Goal: Task Accomplishment & Management: Use online tool/utility

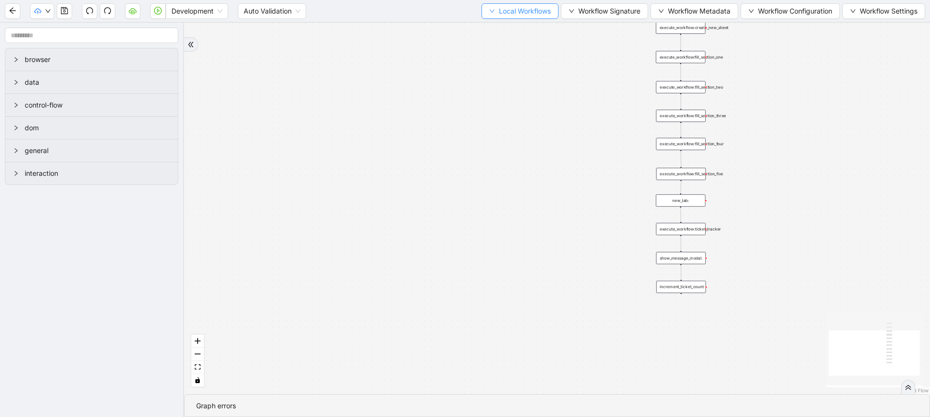
click at [510, 17] on button "Local Workflows" at bounding box center [519, 10] width 77 height 15
click at [500, 29] on span "Select" at bounding box center [515, 30] width 63 height 11
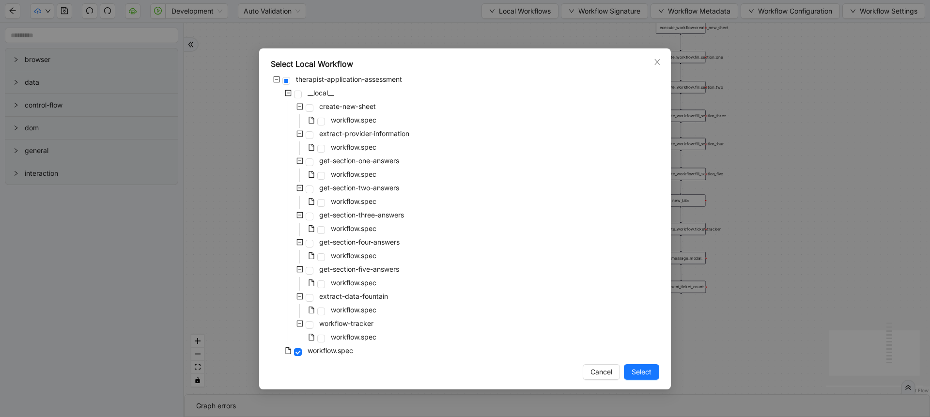
click at [244, 177] on div "Select Local Workflow therapist-application-assessment __local__ create-new-she…" at bounding box center [465, 208] width 930 height 417
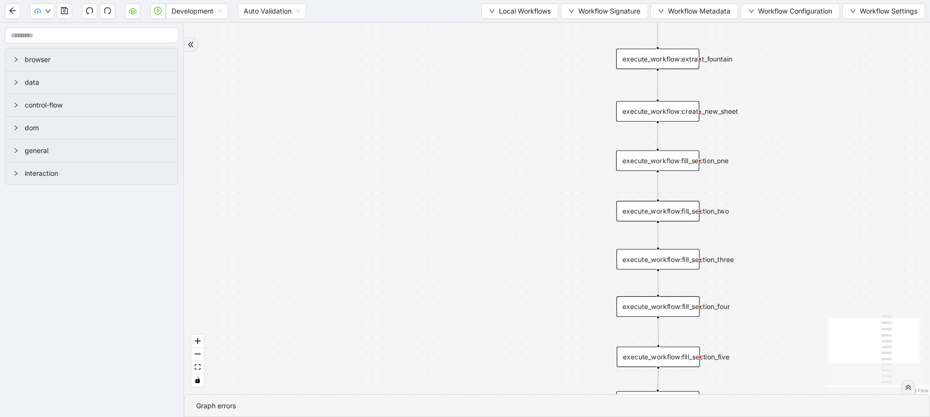
drag, startPoint x: 496, startPoint y: 84, endPoint x: 342, endPoint y: 216, distance: 202.7
click at [342, 216] on div "trigger execute_workflow:create_new_sheet execute_workflow:fill_section_one exe…" at bounding box center [557, 209] width 746 height 372
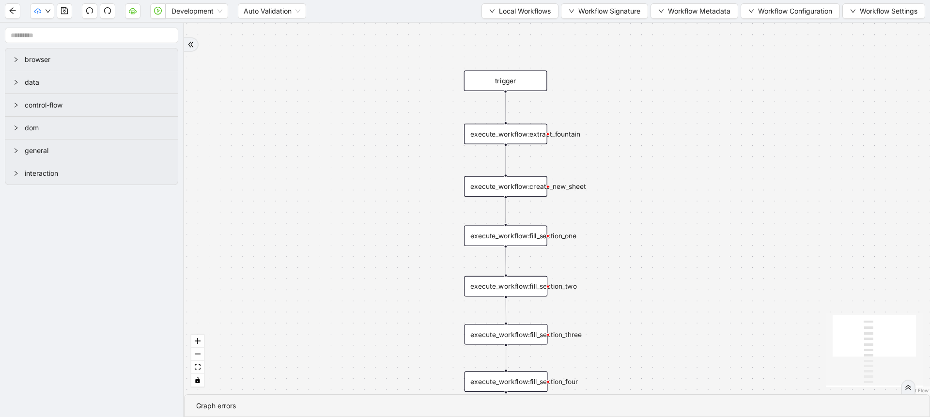
drag, startPoint x: 478, startPoint y: 183, endPoint x: 332, endPoint y: 248, distance: 160.4
click at [332, 248] on div "trigger execute_workflow:create_new_sheet execute_workflow:fill_section_one exe…" at bounding box center [557, 209] width 746 height 372
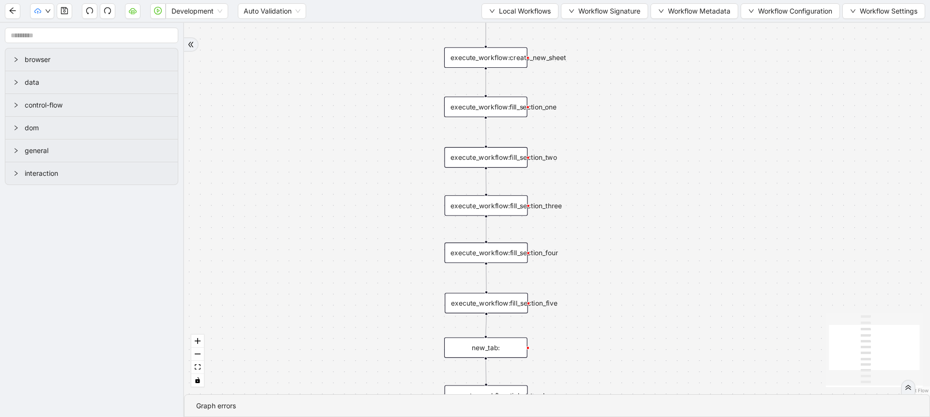
drag, startPoint x: 332, startPoint y: 248, endPoint x: 312, endPoint y: 119, distance: 130.8
click at [312, 119] on div "trigger execute_workflow:create_new_sheet execute_workflow:fill_section_one exe…" at bounding box center [557, 209] width 746 height 372
drag, startPoint x: 311, startPoint y: 225, endPoint x: 302, endPoint y: 129, distance: 95.9
click at [302, 129] on div "trigger execute_workflow:create_new_sheet execute_workflow:fill_section_one exe…" at bounding box center [557, 209] width 746 height 372
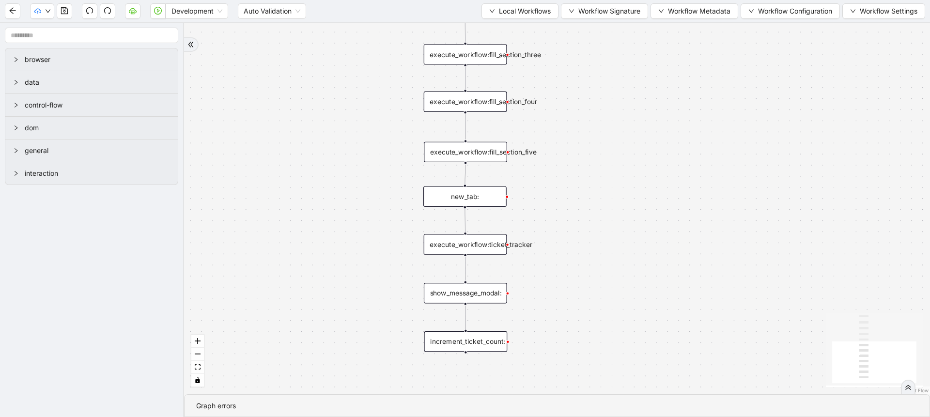
drag, startPoint x: 317, startPoint y: 305, endPoint x: 313, endPoint y: 383, distance: 78.1
click at [313, 383] on div "trigger execute_workflow:create_new_sheet execute_workflow:fill_section_one exe…" at bounding box center [557, 209] width 746 height 372
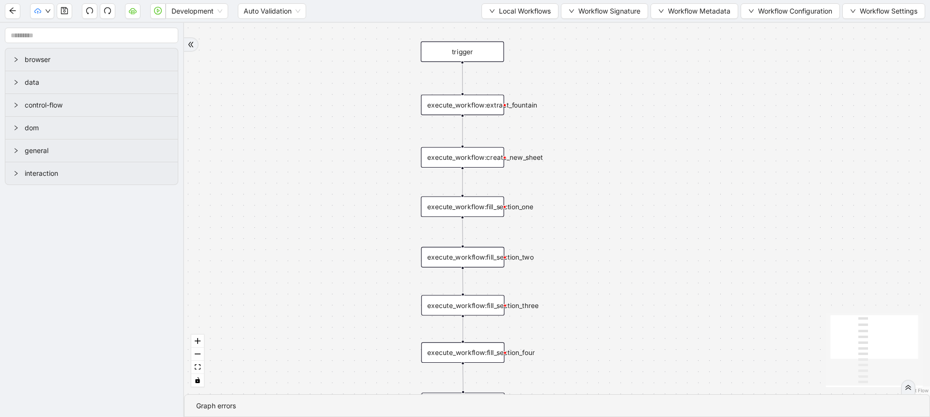
drag, startPoint x: 322, startPoint y: 249, endPoint x: 311, endPoint y: 366, distance: 117.7
click at [311, 366] on div "trigger execute_workflow:create_new_sheet execute_workflow:fill_section_one exe…" at bounding box center [557, 209] width 746 height 372
click at [499, 12] on span "Local Workflows" at bounding box center [525, 11] width 52 height 11
click at [497, 31] on span "Select" at bounding box center [515, 30] width 63 height 11
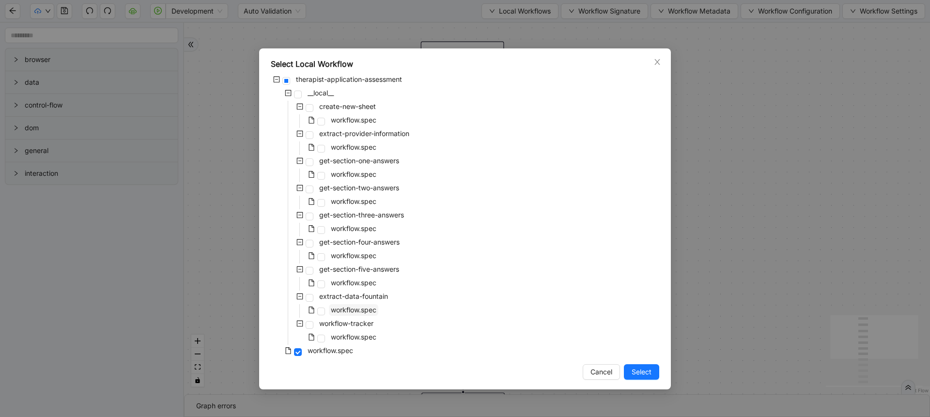
click at [360, 309] on span "workflow.spec" at bounding box center [354, 310] width 46 height 8
click at [722, 248] on div "Select Local Workflow therapist-application-assessment __local__ create-new-she…" at bounding box center [465, 208] width 930 height 417
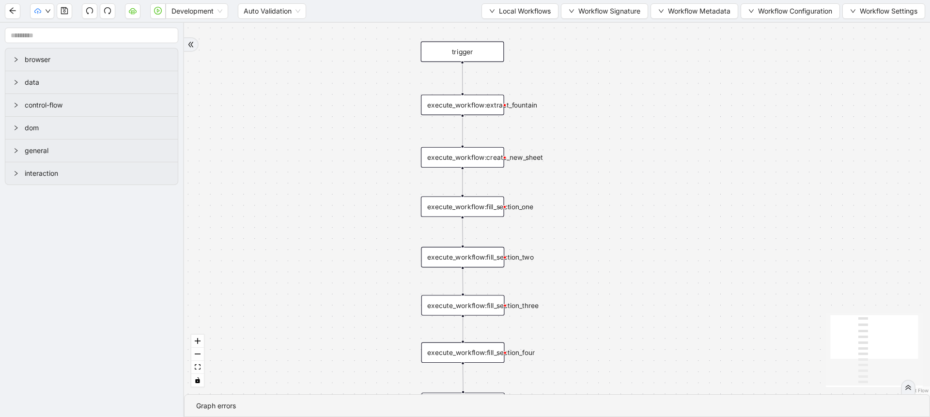
click at [479, 110] on div "execute_workflow:extract_fountain" at bounding box center [462, 104] width 83 height 20
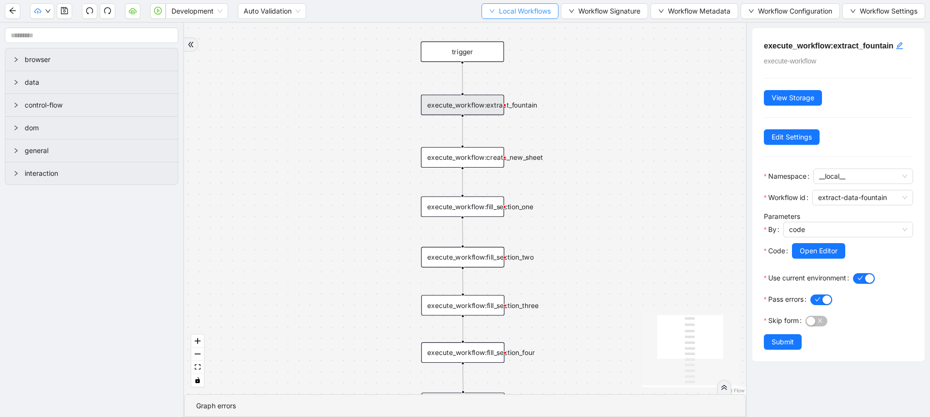
click at [530, 18] on button "Local Workflows" at bounding box center [519, 10] width 77 height 15
click at [519, 29] on span "Select" at bounding box center [515, 30] width 63 height 11
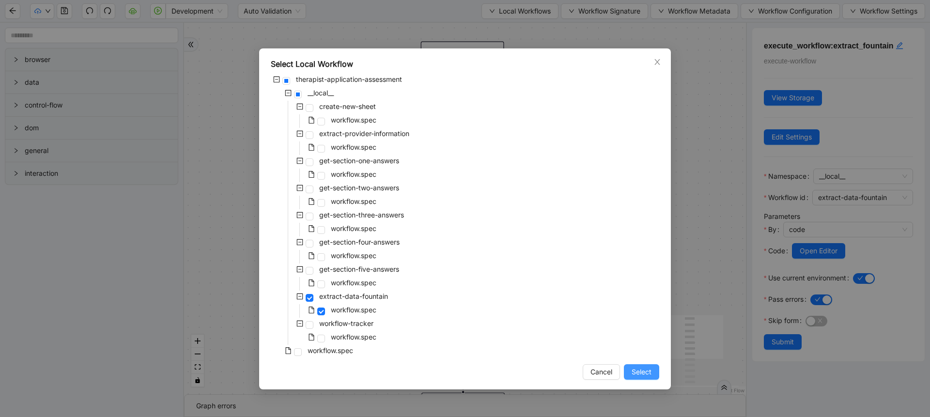
click at [629, 377] on button "Select" at bounding box center [641, 371] width 35 height 15
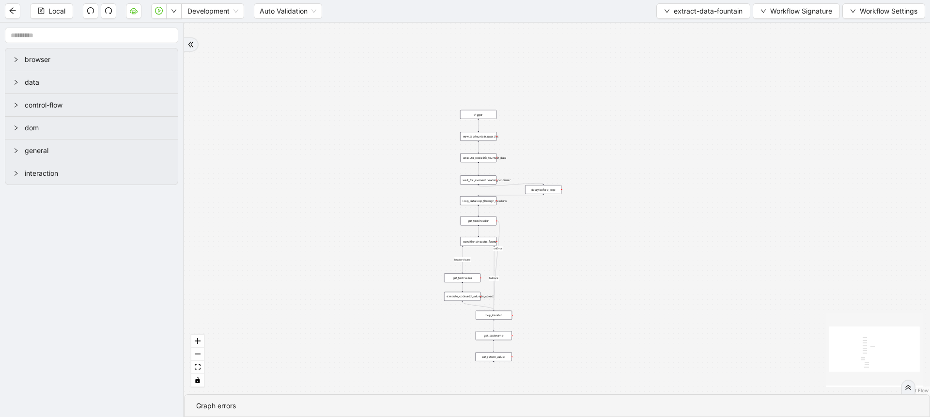
drag, startPoint x: 551, startPoint y: 254, endPoint x: 507, endPoint y: 177, distance: 88.3
click at [507, 177] on div "fallback header_found onError trigger conditions:header_found loop_iterator: ne…" at bounding box center [557, 209] width 746 height 372
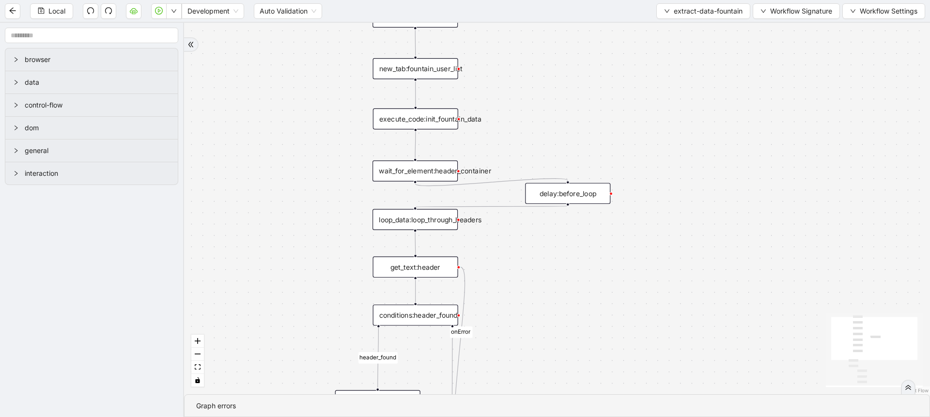
drag, startPoint x: 527, startPoint y: 168, endPoint x: 509, endPoint y: 92, distance: 78.7
click at [509, 92] on div "fallback header_found onError trigger conditions:header_found loop_iterator: ne…" at bounding box center [557, 209] width 746 height 372
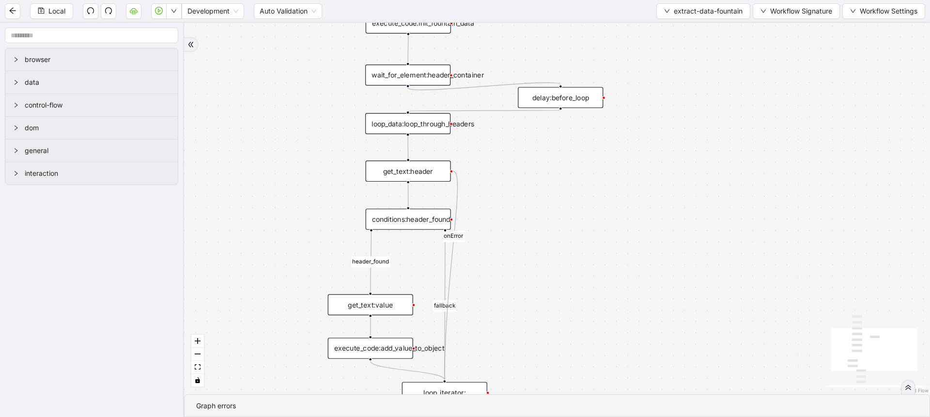
drag, startPoint x: 538, startPoint y: 303, endPoint x: 530, endPoint y: 192, distance: 111.2
click at [530, 192] on div "fallback header_found onError trigger conditions:header_found loop_iterator: ne…" at bounding box center [557, 209] width 746 height 372
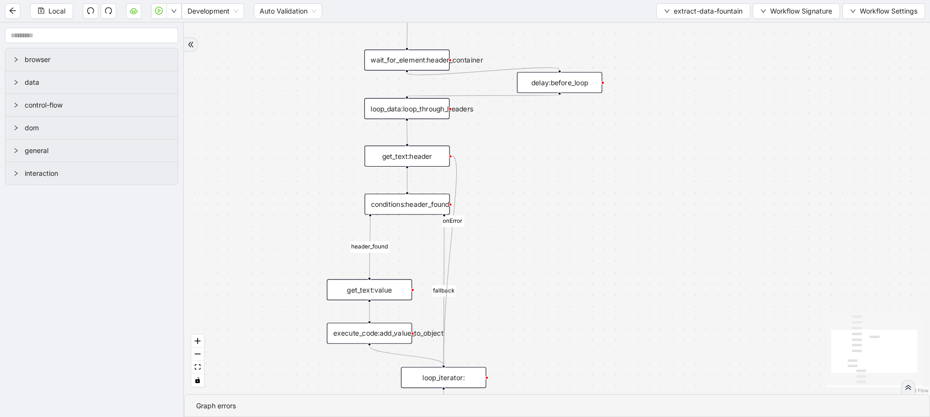
click at [386, 284] on div "get_text:value" at bounding box center [369, 289] width 85 height 21
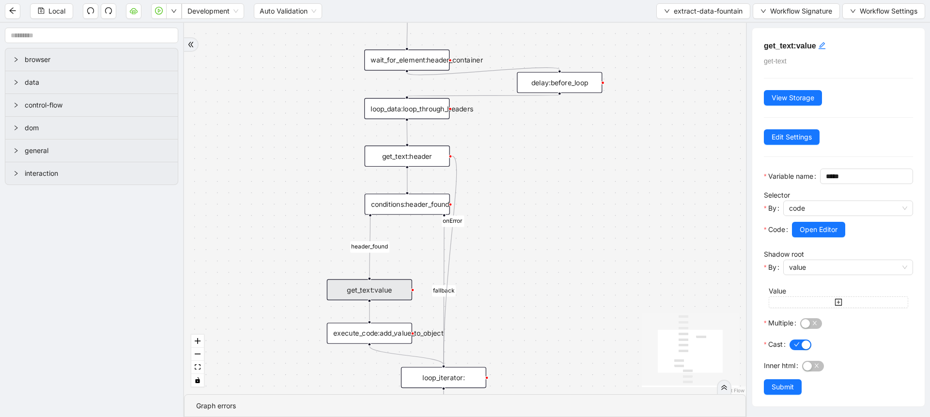
click at [380, 329] on div "execute_code:add_value_to_object" at bounding box center [369, 333] width 85 height 21
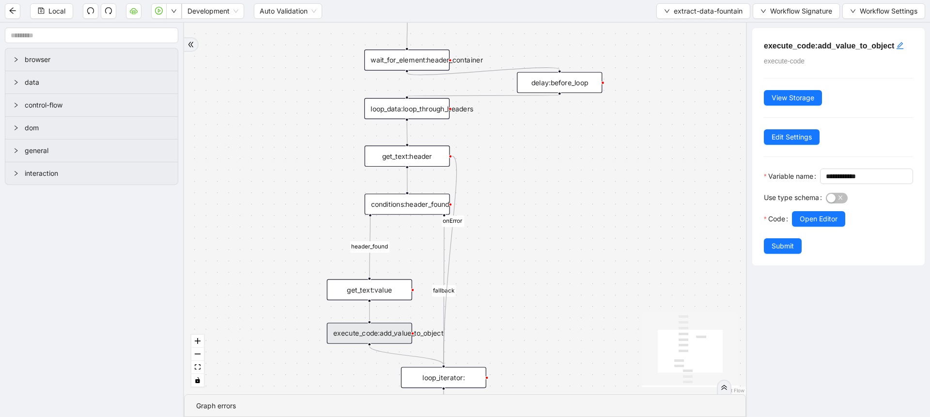
click at [816, 211] on div "Use type schema" at bounding box center [795, 200] width 62 height 21
click at [820, 224] on span "Open Editor" at bounding box center [819, 219] width 38 height 11
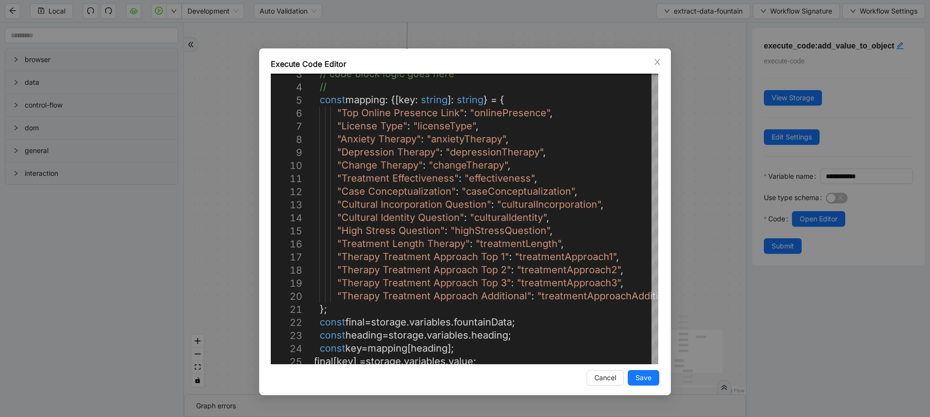
click at [696, 141] on div "Execute Code Editor 10 11 12 13 14 15 16 17 18 19 20 21 22 23 9 24 25 8 7 6 5 4…" at bounding box center [465, 208] width 930 height 417
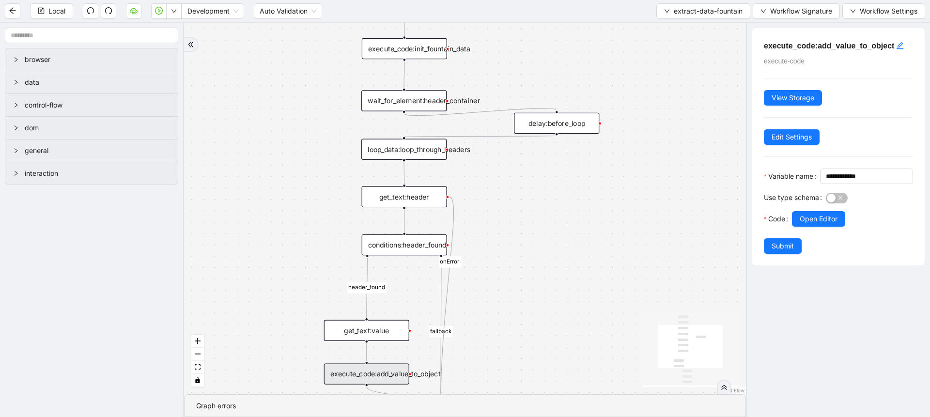
drag, startPoint x: 519, startPoint y: 140, endPoint x: 513, endPoint y: 181, distance: 40.6
click at [513, 181] on div "fallback header_found onError trigger conditions:header_found loop_iterator: ne…" at bounding box center [465, 209] width 562 height 372
click at [403, 196] on div "get_text:header" at bounding box center [401, 196] width 85 height 21
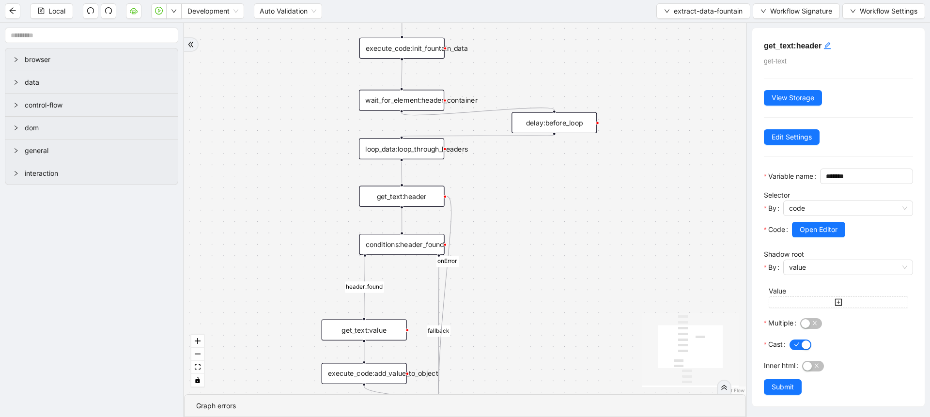
click at [435, 242] on div "conditions:header_found" at bounding box center [401, 244] width 85 height 21
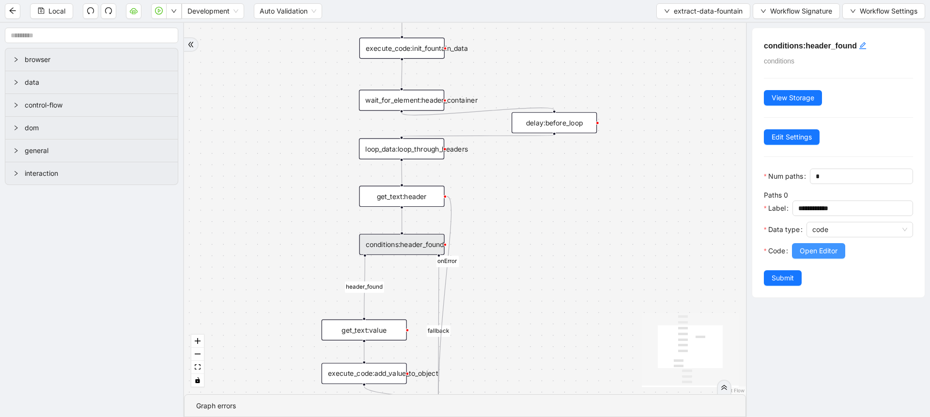
click at [831, 256] on span "Open Editor" at bounding box center [819, 251] width 38 height 11
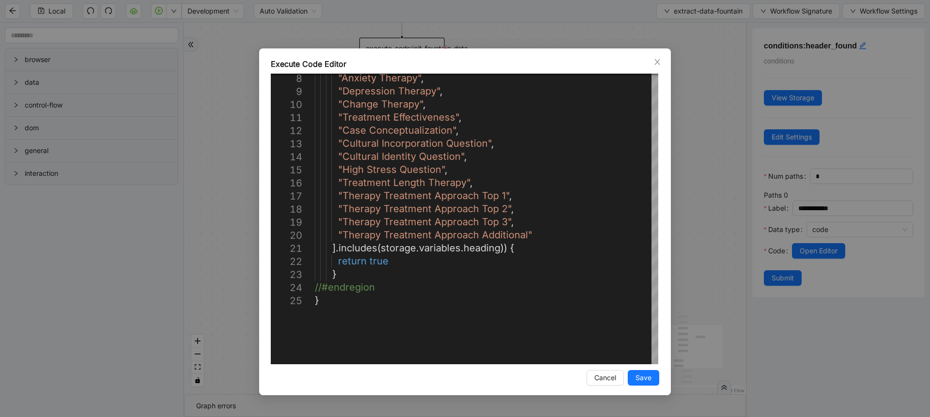
click at [670, 183] on div "Execute Code Editor 8 9 10 11 12 13 14 15 16 17 18 19 20 21 22 23 24 25 "Anxiet…" at bounding box center [465, 221] width 412 height 347
click at [695, 201] on div "Execute Code Editor 8 9 10 11 12 13 14 15 16 17 18 19 20 21 22 23 24 25 "Anxiet…" at bounding box center [465, 208] width 930 height 417
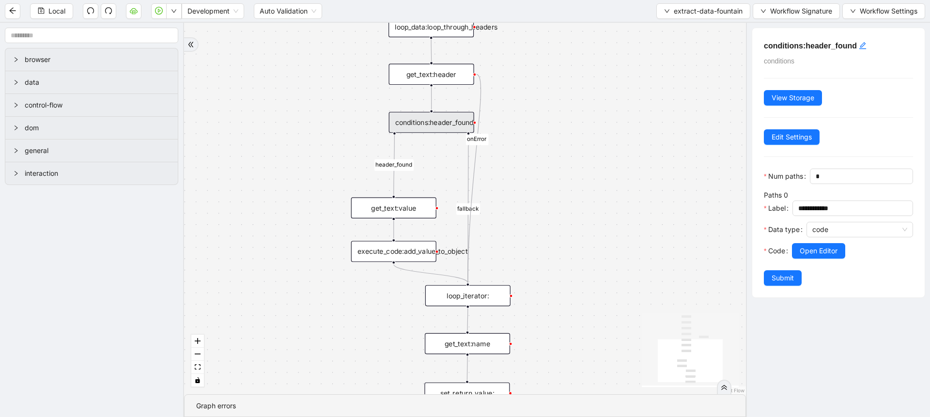
drag, startPoint x: 555, startPoint y: 267, endPoint x: 595, endPoint y: 132, distance: 141.0
click at [595, 132] on div "fallback header_found onError trigger conditions:header_found loop_iterator: ne…" at bounding box center [465, 209] width 562 height 372
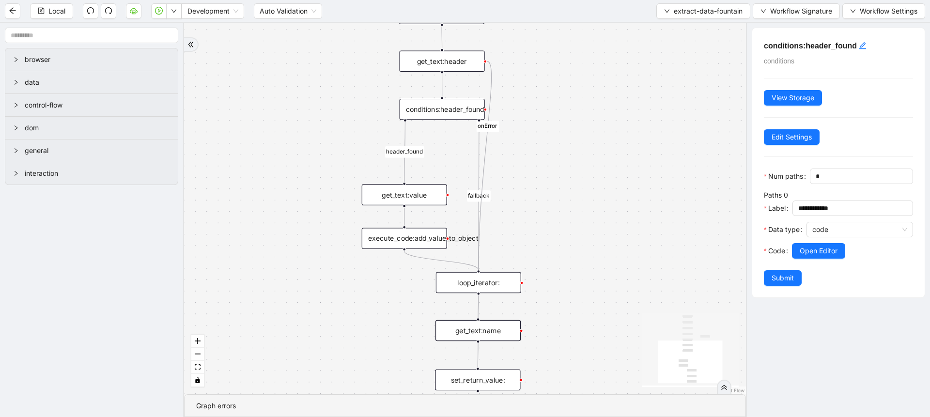
click at [422, 234] on div "execute_code:add_value_to_object" at bounding box center [404, 238] width 85 height 21
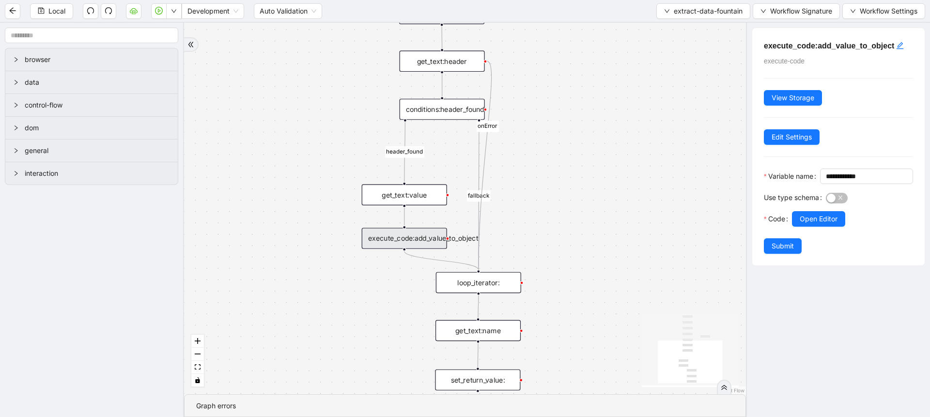
click at [791, 227] on label "Code" at bounding box center [778, 218] width 28 height 15
click at [793, 227] on button "Open Editor" at bounding box center [818, 218] width 53 height 15
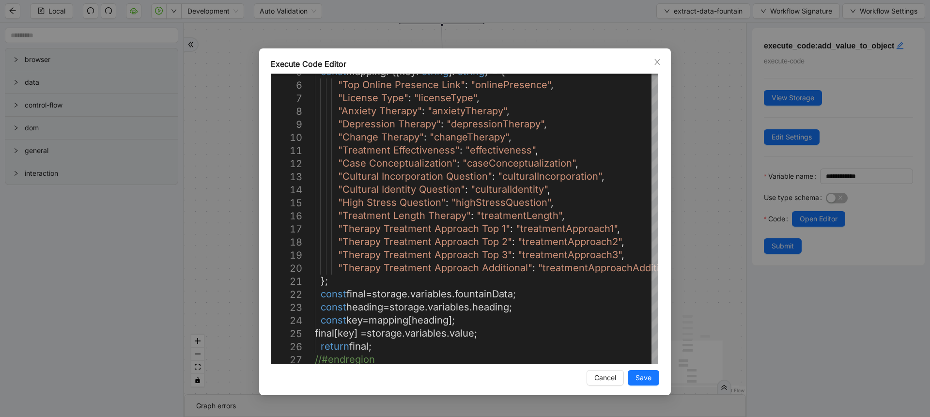
click at [689, 263] on div "Execute Code Editor 5 6 7 8 9 10 11 12 13 14 15 16 17 18 19 20 21 22 23 24 25 2…" at bounding box center [465, 208] width 930 height 417
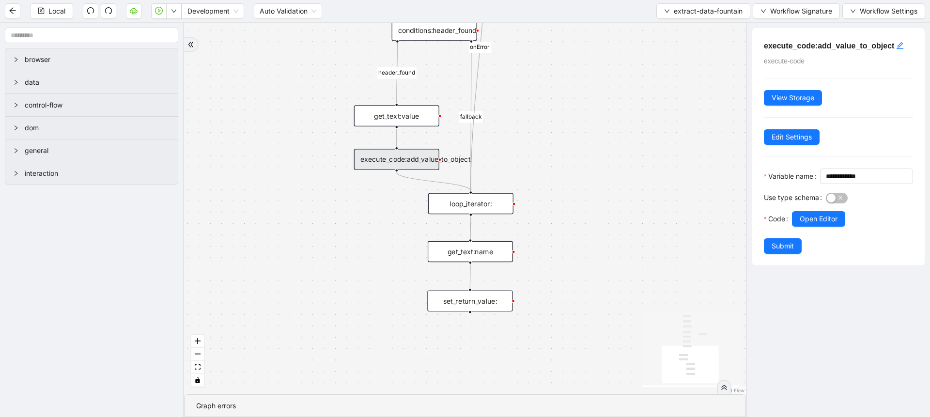
drag, startPoint x: 618, startPoint y: 272, endPoint x: 610, endPoint y: 193, distance: 79.3
click at [610, 193] on div "fallback header_found onError trigger conditions:header_found loop_iterator: ne…" at bounding box center [465, 209] width 562 height 372
click at [480, 257] on div "get_text:name" at bounding box center [470, 251] width 85 height 21
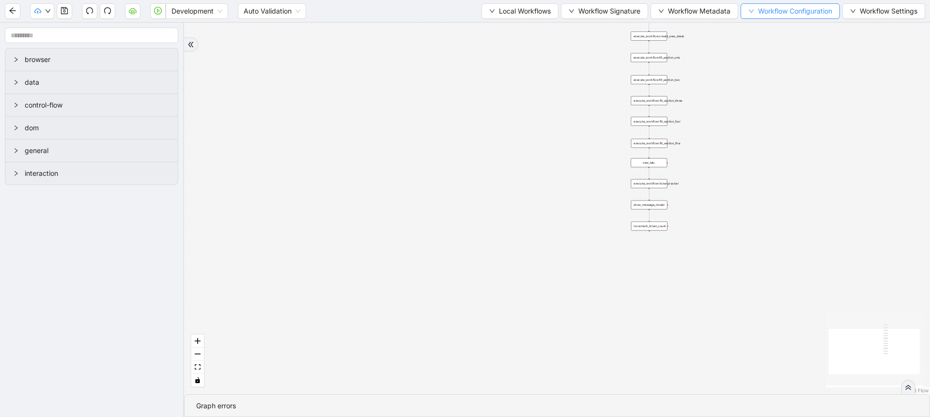
click at [753, 10] on button "Workflow Configuration" at bounding box center [790, 10] width 99 height 15
click at [760, 48] on span "Value" at bounding box center [788, 45] width 86 height 11
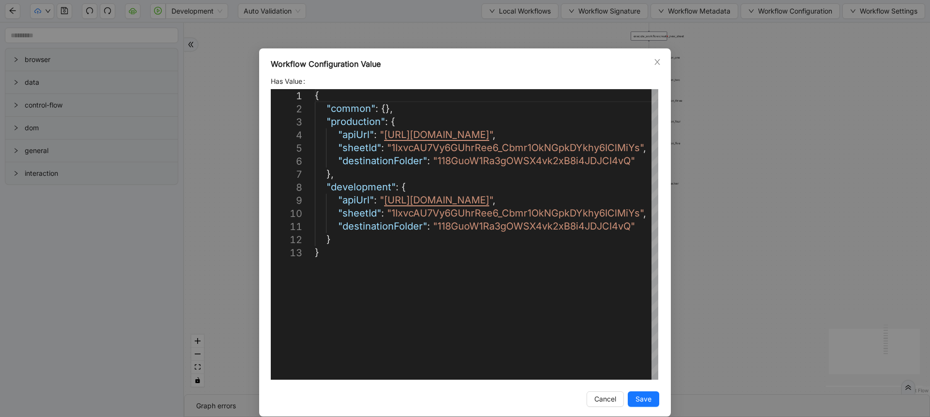
click at [760, 48] on div "Workflow Configuration Value Has Value 1 2 3 4 5 6 7 8 9 10 11 12 13 { "common"…" at bounding box center [465, 208] width 930 height 417
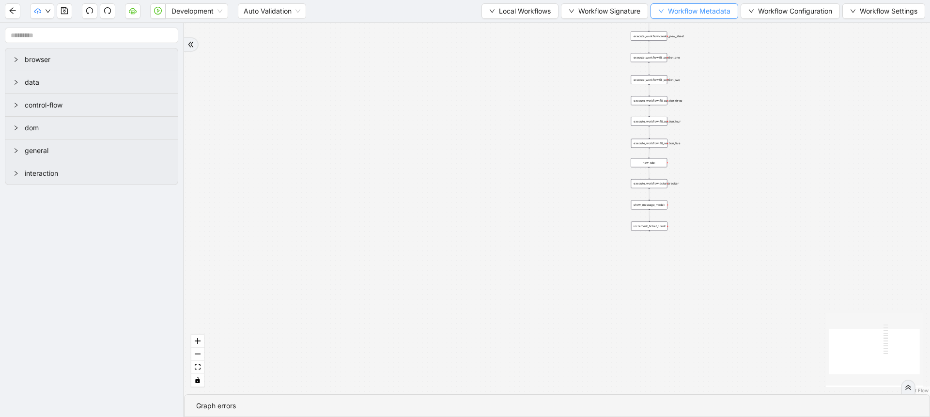
click at [703, 3] on button "Workflow Metadata" at bounding box center [695, 10] width 88 height 15
click at [610, 9] on span "Workflow Signature" at bounding box center [609, 11] width 62 height 11
click at [571, 75] on span "Defaults" at bounding box center [601, 76] width 65 height 11
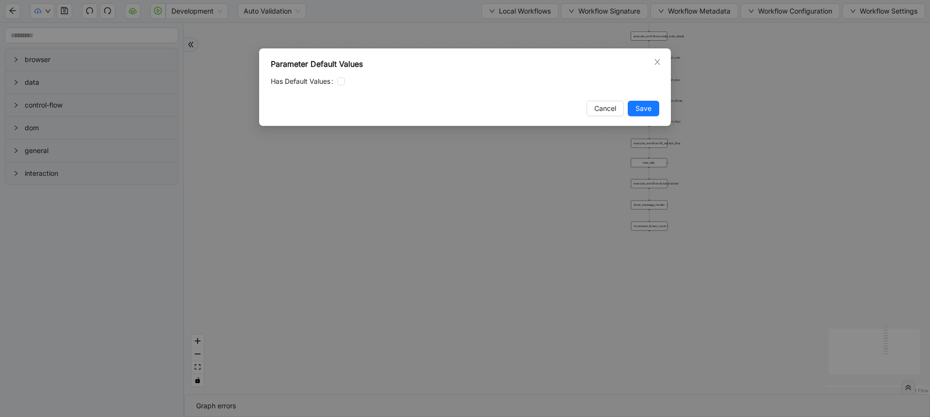
click at [562, 30] on div "Parameter Default Values Has Default Values Cancel Save" at bounding box center [465, 208] width 930 height 417
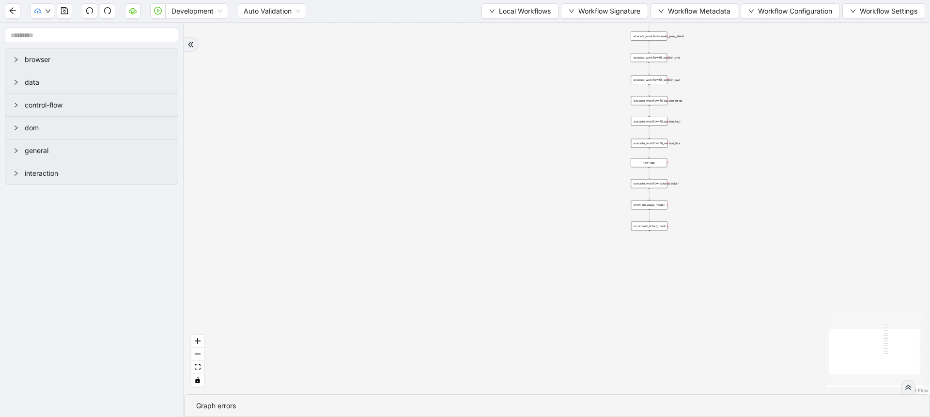
click at [570, 20] on div "Development Auto Validation Local Workflows Workflow Signature Workflow Metadat…" at bounding box center [465, 11] width 930 height 22
click at [581, 13] on span "Workflow Signature" at bounding box center [609, 11] width 62 height 11
click at [524, 17] on button "Local Workflows" at bounding box center [519, 10] width 77 height 15
click at [394, 51] on div "trigger execute_workflow:create_new_sheet execute_workflow:fill_section_one exe…" at bounding box center [557, 209] width 746 height 372
